Goal: Information Seeking & Learning: Learn about a topic

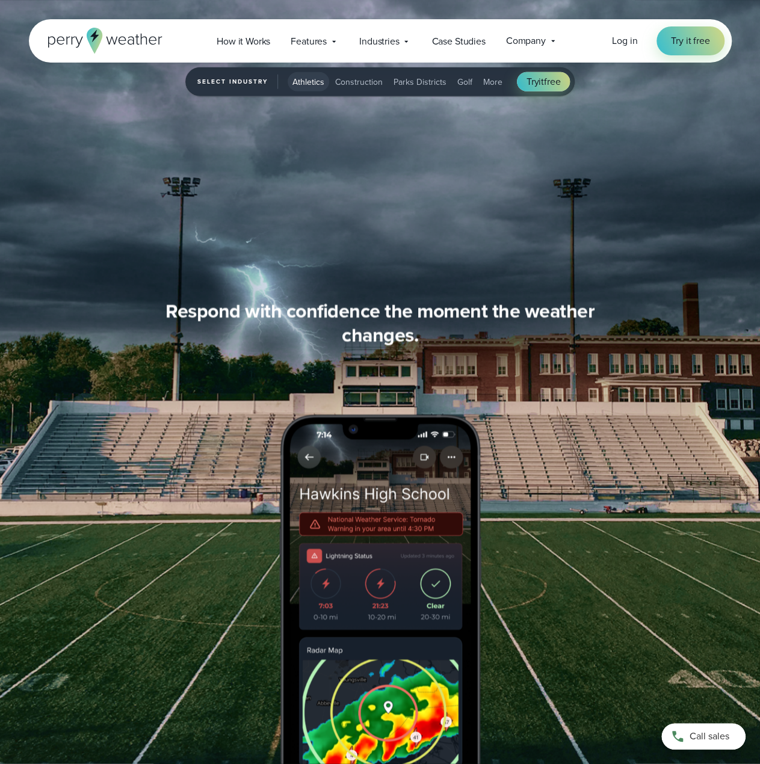
scroll to position [1564, 0]
click at [322, 38] on span "Features" at bounding box center [309, 41] width 36 height 14
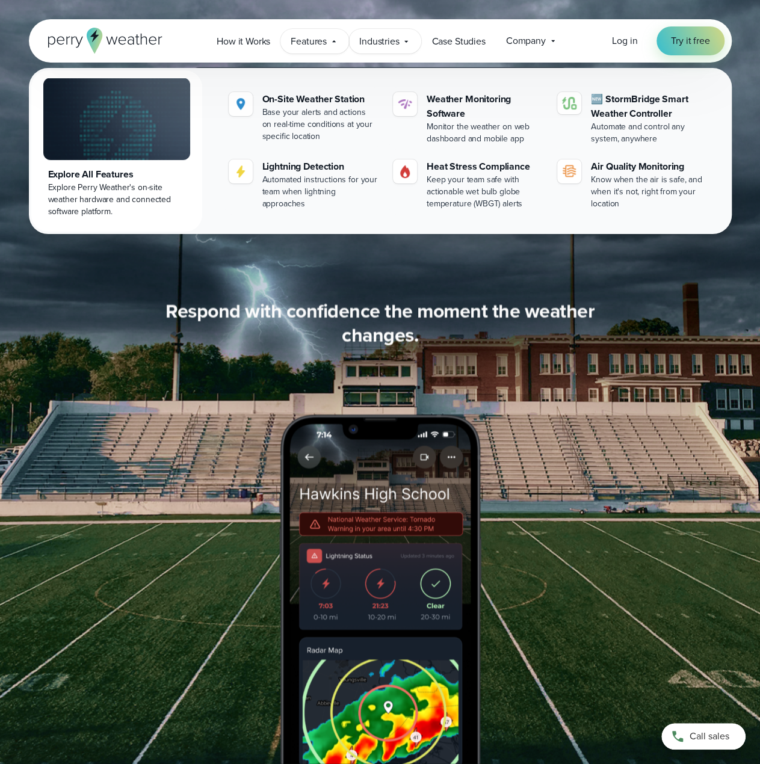
click at [393, 45] on span "Industries" at bounding box center [379, 41] width 40 height 14
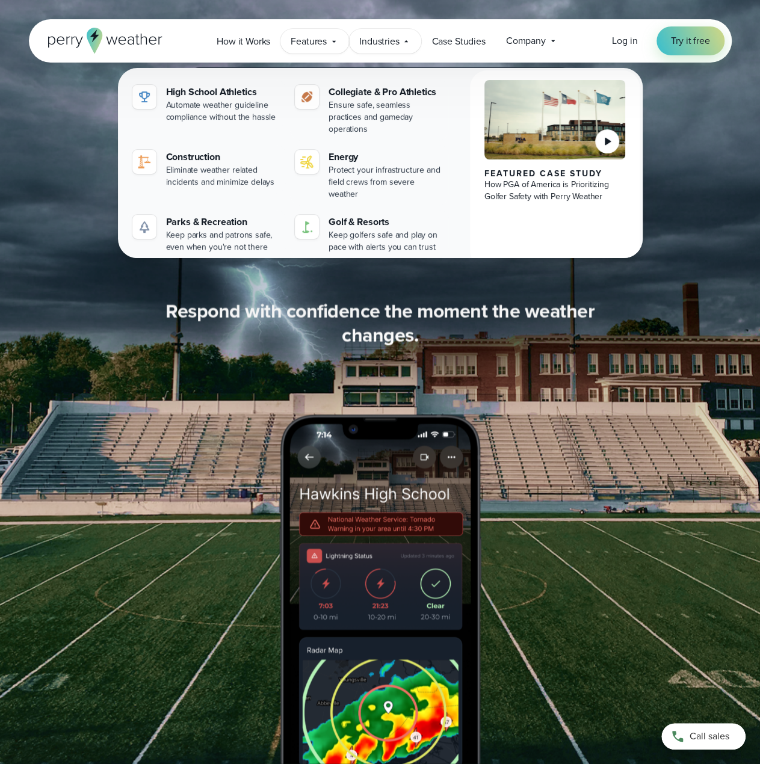
click at [336, 43] on icon at bounding box center [334, 42] width 10 height 10
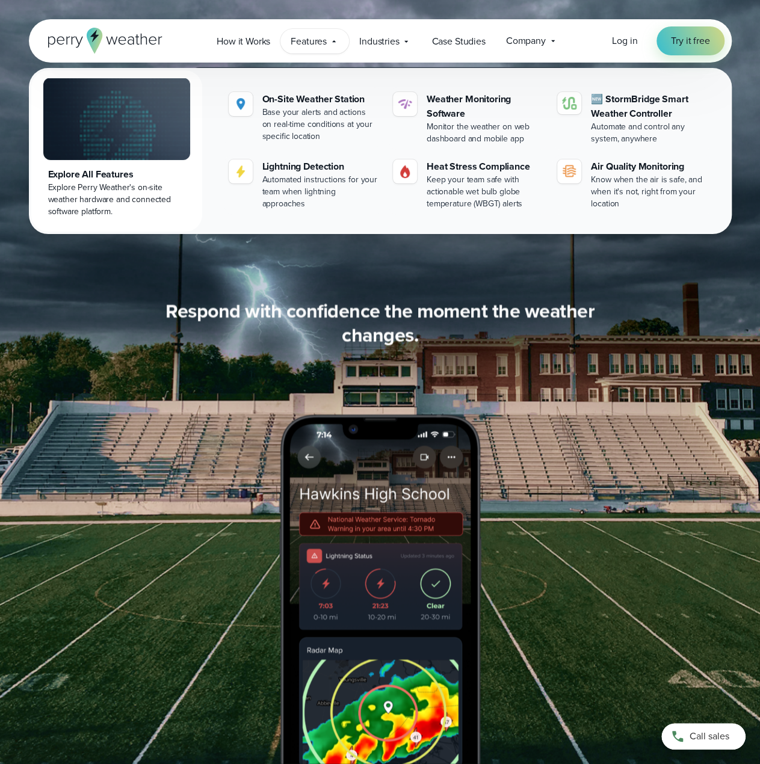
click at [304, 45] on span "Features" at bounding box center [309, 41] width 36 height 14
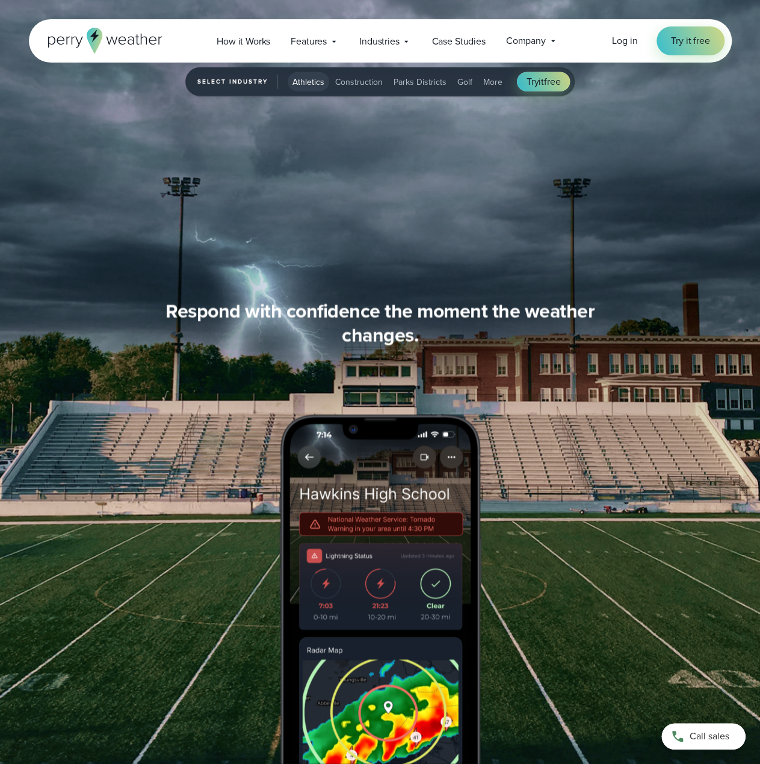
click at [306, 54] on div "Open Menu Log in Try it free How it Works" at bounding box center [380, 40] width 703 height 43
click at [327, 41] on span "Features" at bounding box center [309, 41] width 36 height 14
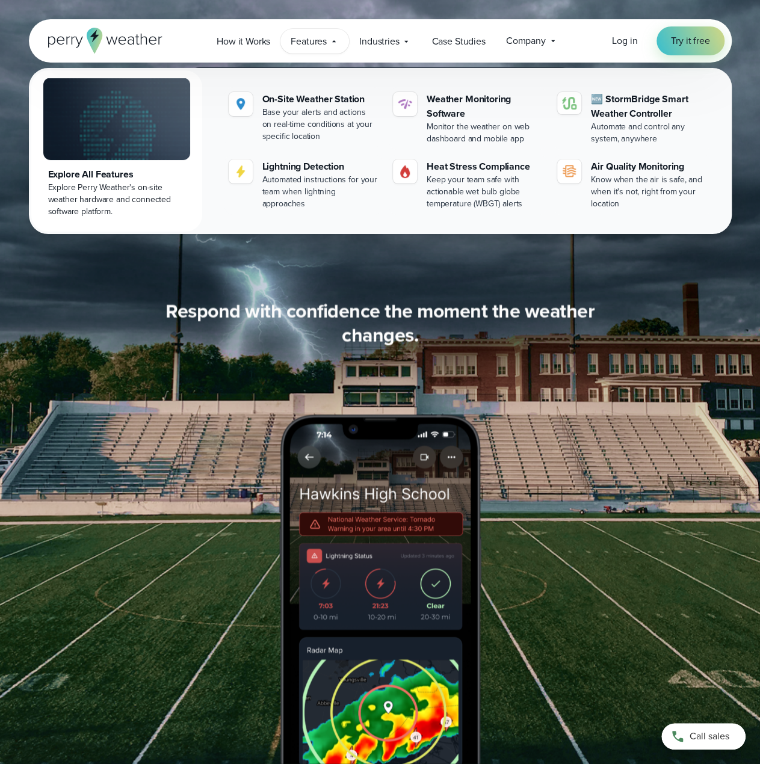
click at [101, 180] on div "Explore All Features" at bounding box center [116, 174] width 137 height 14
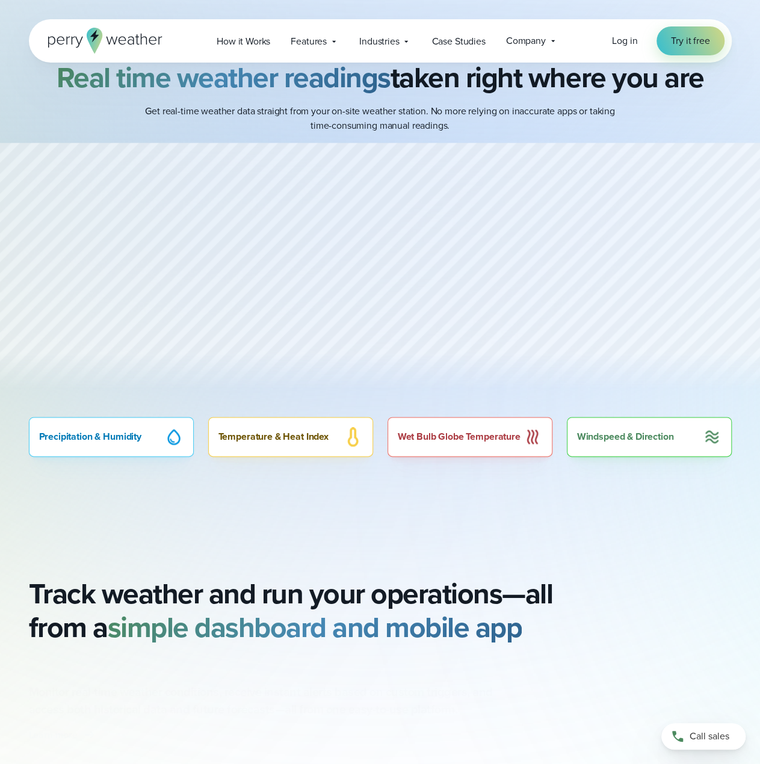
scroll to position [481, 0]
